Goal: Information Seeking & Learning: Learn about a topic

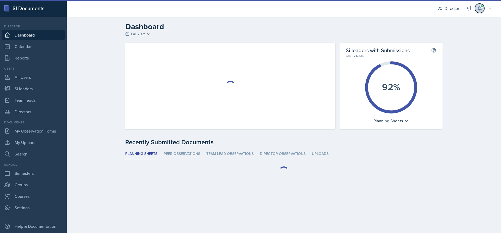
click at [479, 7] on icon at bounding box center [478, 9] width 3 height 4
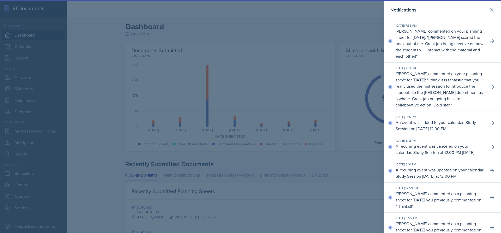
click at [447, 73] on p "[PERSON_NAME] commented on your planning sheet for [DATE]: " I think it is fant…" at bounding box center [439, 89] width 89 height 38
click at [491, 86] on button at bounding box center [491, 86] width 9 height 9
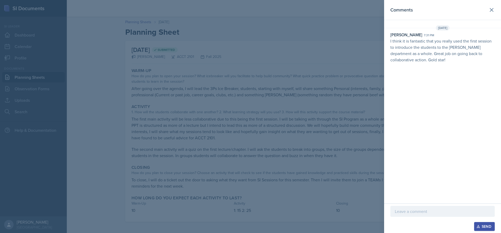
click at [305, 42] on div at bounding box center [250, 116] width 501 height 233
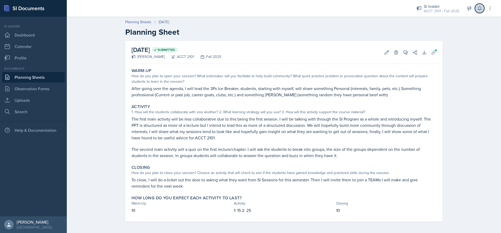
click at [483, 9] on button at bounding box center [478, 8] width 9 height 9
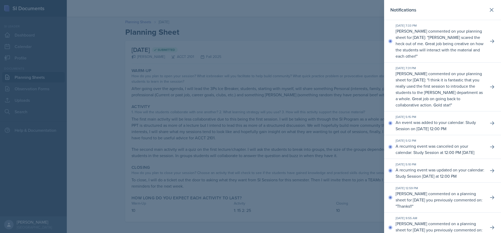
click at [204, 27] on div at bounding box center [250, 116] width 501 height 233
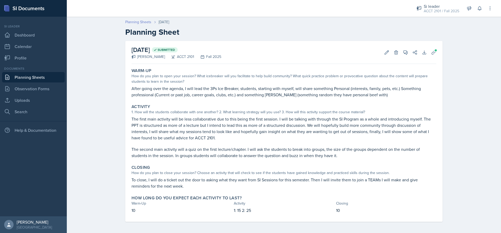
click at [139, 18] on header "Planning Sheets [DATE] Planning Sheet" at bounding box center [284, 28] width 434 height 28
click at [139, 22] on link "Planning Sheets" at bounding box center [138, 21] width 26 height 5
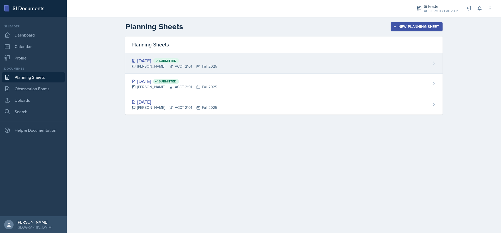
click at [181, 68] on div "[PERSON_NAME] ACCT 2101 Fall 2025" at bounding box center [174, 66] width 86 height 5
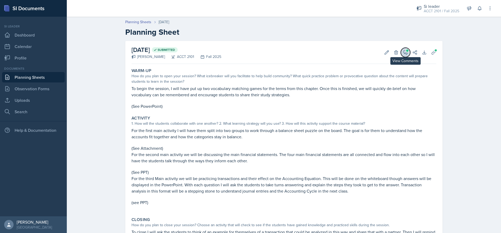
click at [402, 55] on button "View Comments" at bounding box center [404, 52] width 9 height 9
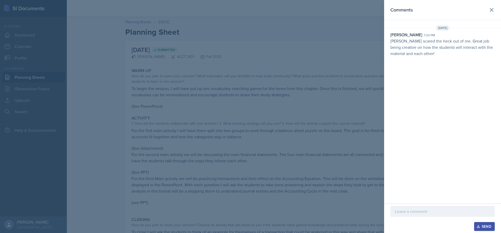
click at [272, 103] on div at bounding box center [250, 116] width 501 height 233
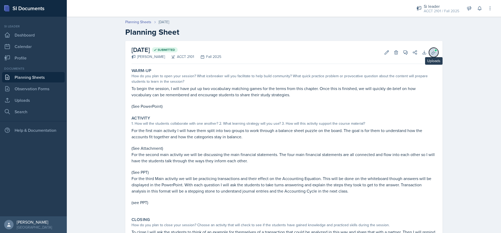
click at [431, 51] on icon at bounding box center [433, 52] width 5 height 5
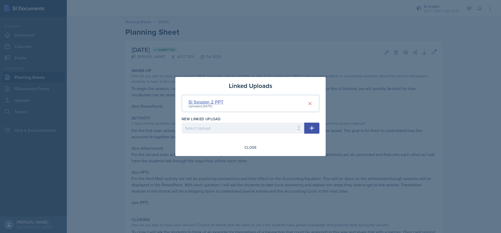
click at [207, 102] on div "SI Session 2 PPT" at bounding box center [205, 101] width 35 height 7
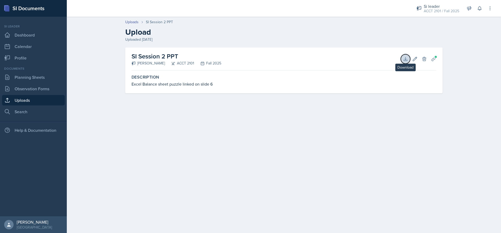
click at [406, 57] on icon at bounding box center [405, 58] width 5 height 5
click at [455, 4] on div "Si leader" at bounding box center [440, 6] width 35 height 6
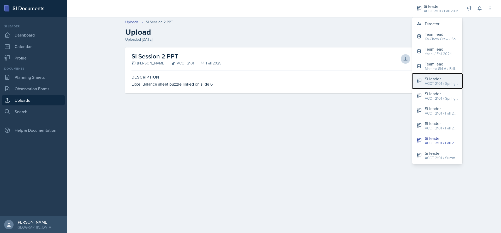
click at [436, 80] on div "Si leader" at bounding box center [440, 79] width 33 height 6
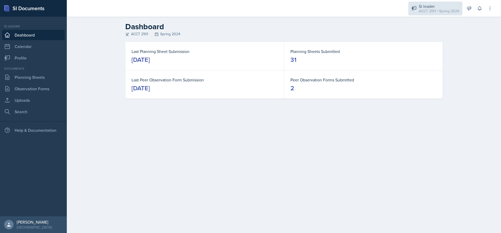
click at [423, 8] on div "ACCT 2101 / Spring 2024" at bounding box center [438, 10] width 40 height 5
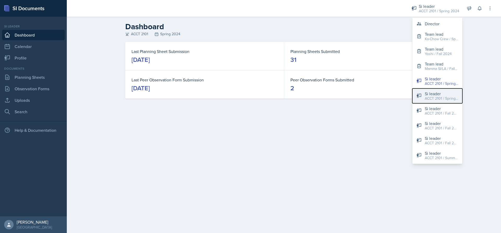
click at [441, 100] on div "ACCT 2101 / Spring 2025" at bounding box center [440, 98] width 33 height 5
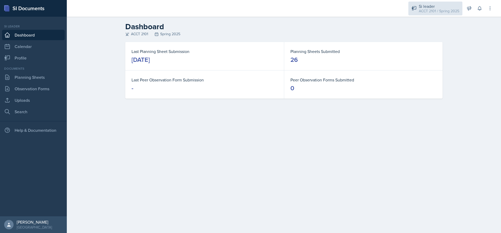
click at [428, 5] on div "Si leader" at bounding box center [438, 6] width 40 height 6
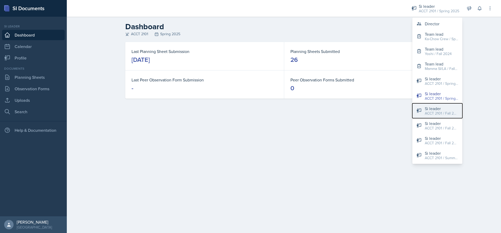
click at [440, 114] on div "ACCT 2101 / Fall 2024" at bounding box center [440, 113] width 33 height 5
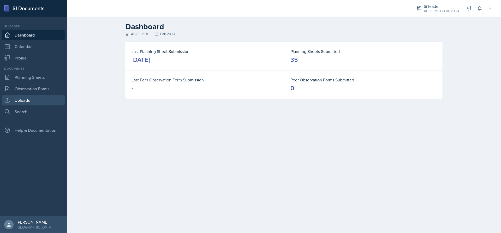
click at [29, 96] on link "Uploads" at bounding box center [33, 100] width 63 height 10
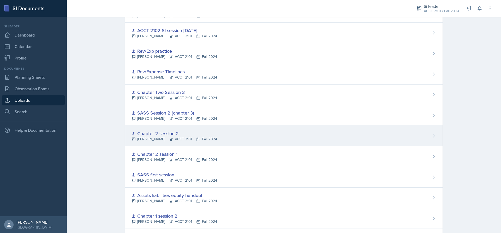
scroll to position [553, 0]
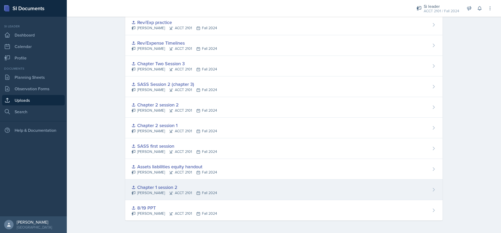
click at [155, 186] on div "Chapter 1 session 2" at bounding box center [174, 187] width 86 height 7
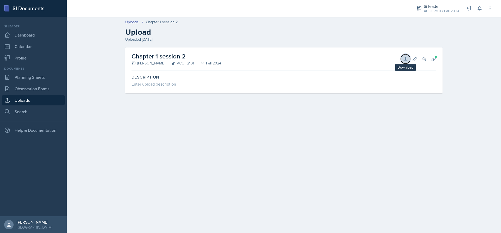
click at [404, 58] on icon at bounding box center [405, 58] width 5 height 5
